Goal: Information Seeking & Learning: Learn about a topic

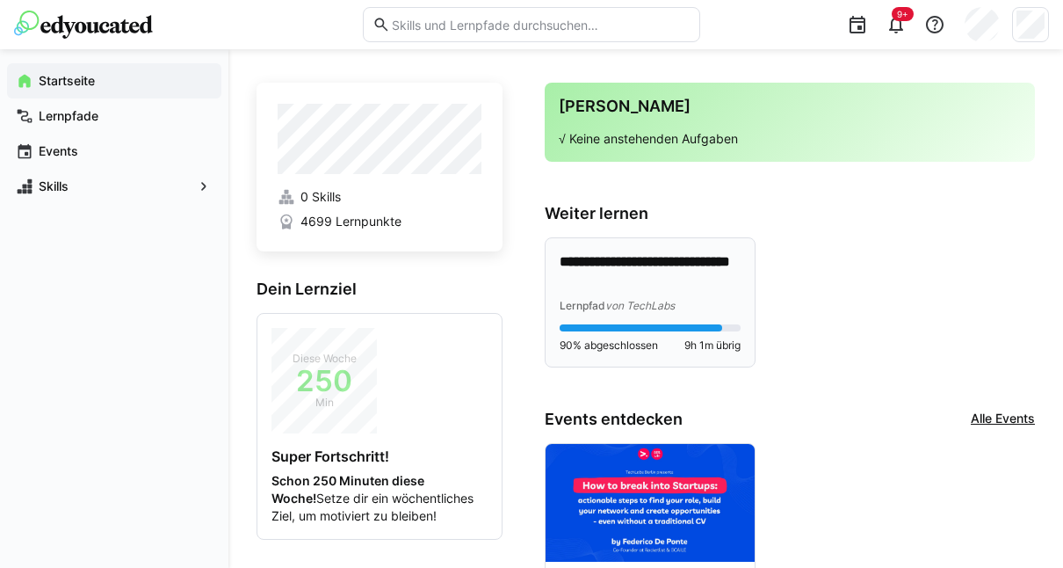
click at [681, 281] on p "**********" at bounding box center [651, 272] width 182 height 40
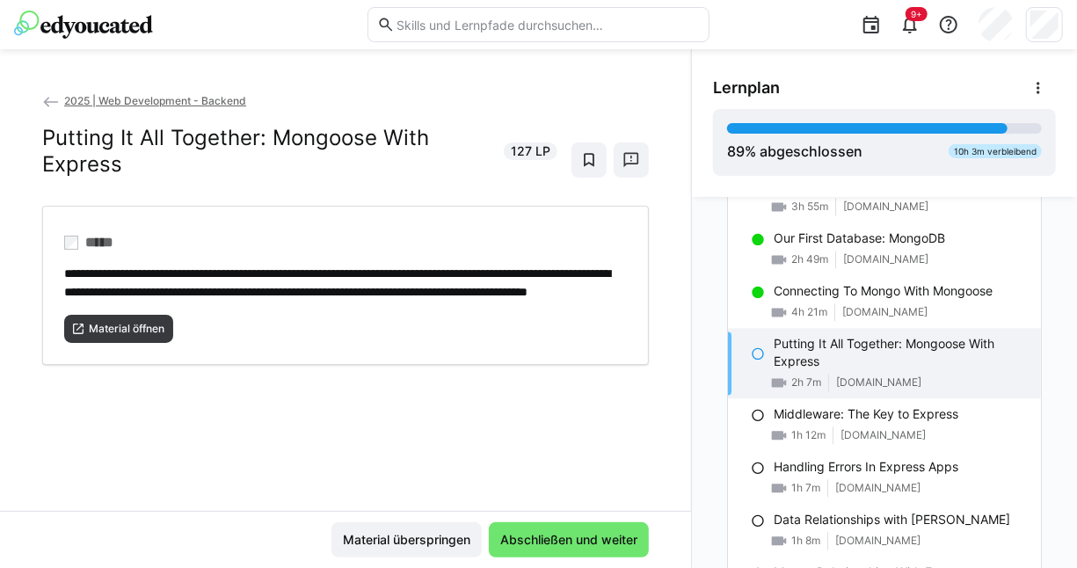
scroll to position [1807, 0]
click at [934, 362] on p "Putting It All Together: Mongoose With Express" at bounding box center [899, 353] width 253 height 35
click at [961, 145] on div "10h 3m verbleibend" at bounding box center [994, 151] width 93 height 14
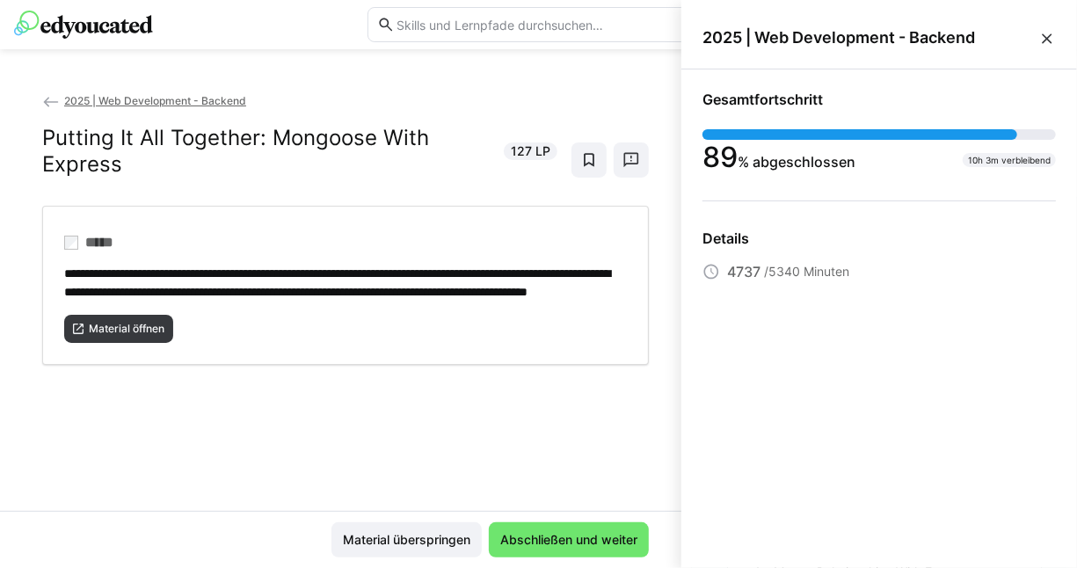
click at [1054, 39] on eds-icon at bounding box center [1047, 39] width 18 height 18
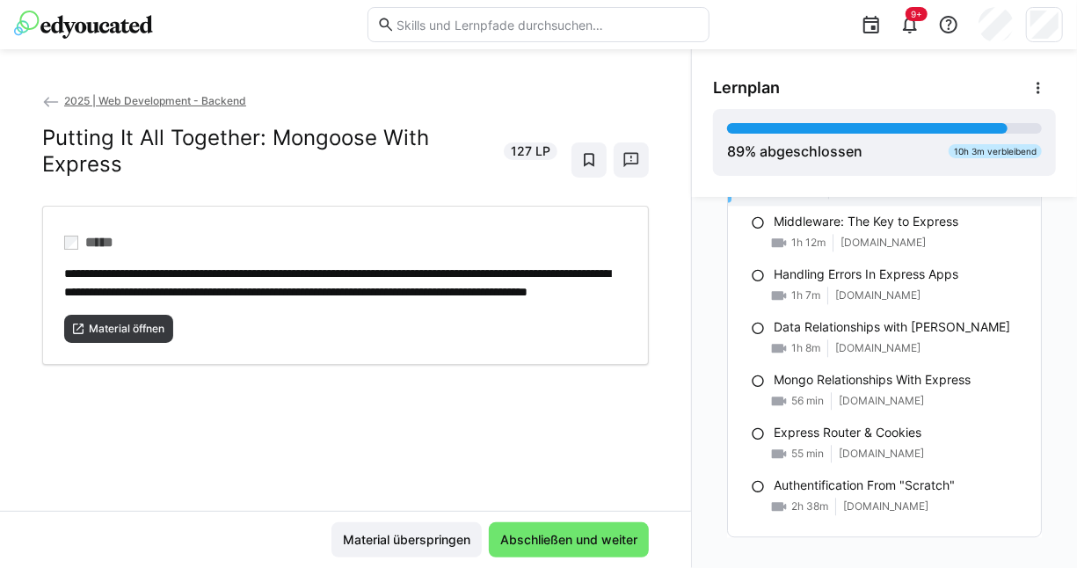
scroll to position [2023, 0]
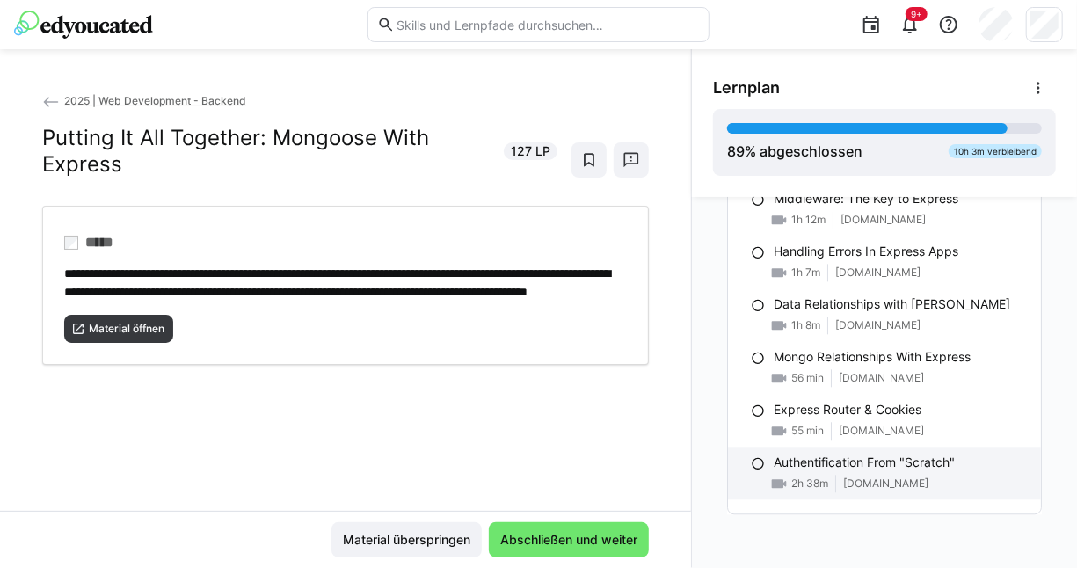
click at [820, 492] on div "Authentification From "Scratch" 2h 38m [DOMAIN_NAME]" at bounding box center [884, 472] width 313 height 53
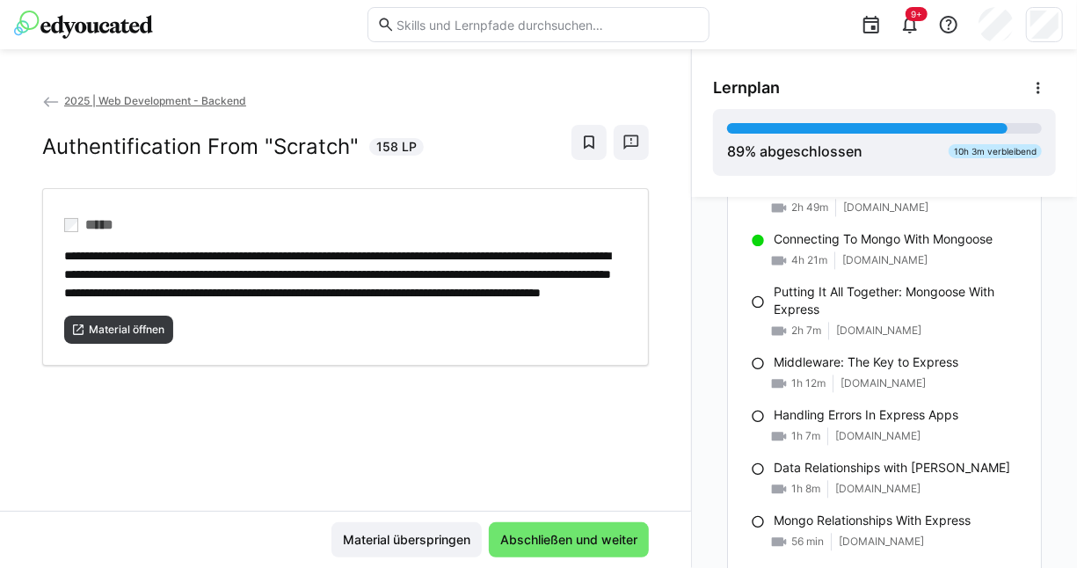
scroll to position [1860, 0]
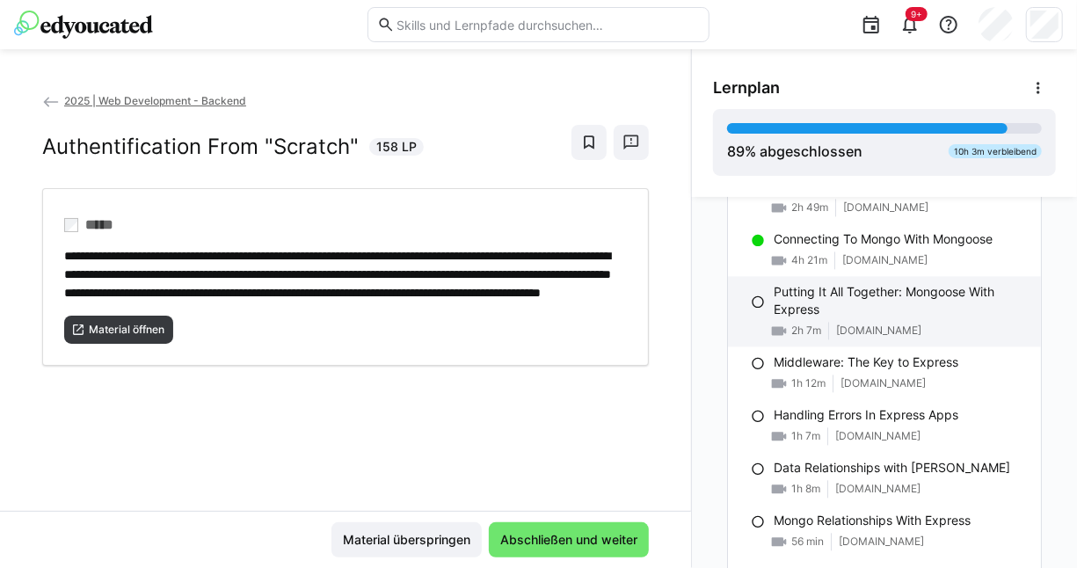
click at [843, 288] on p "Putting It All Together: Mongoose With Express" at bounding box center [899, 300] width 253 height 35
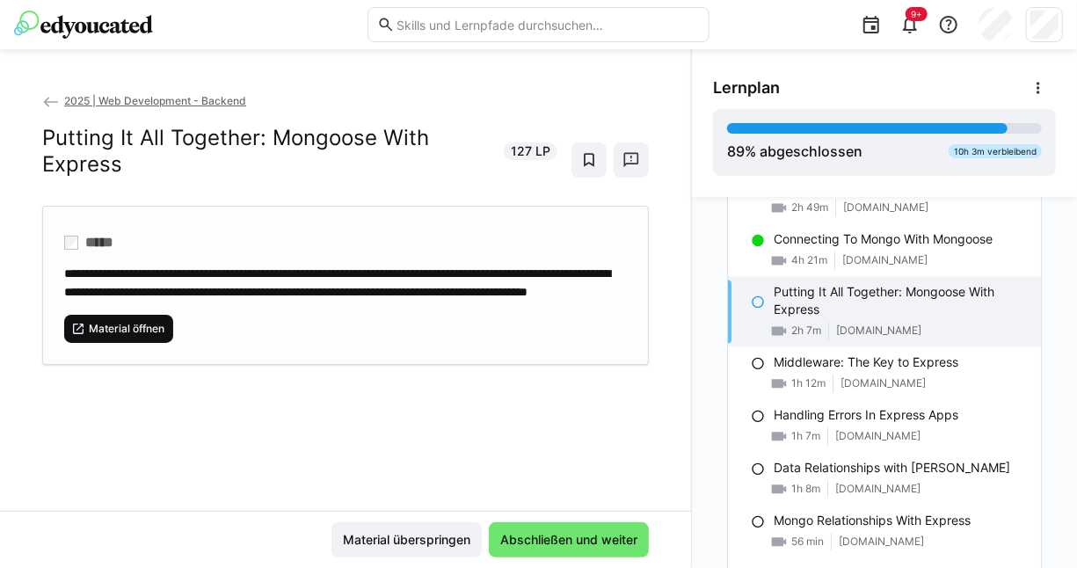
click at [110, 336] on span "Material öffnen" at bounding box center [126, 329] width 79 height 14
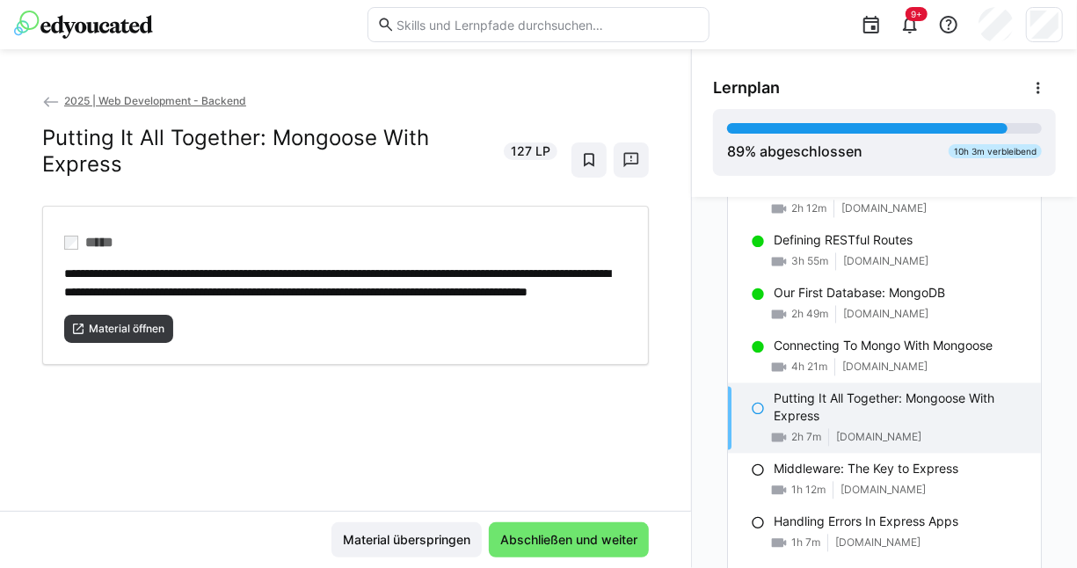
scroll to position [2023, 0]
